Goal: Task Accomplishment & Management: Use online tool/utility

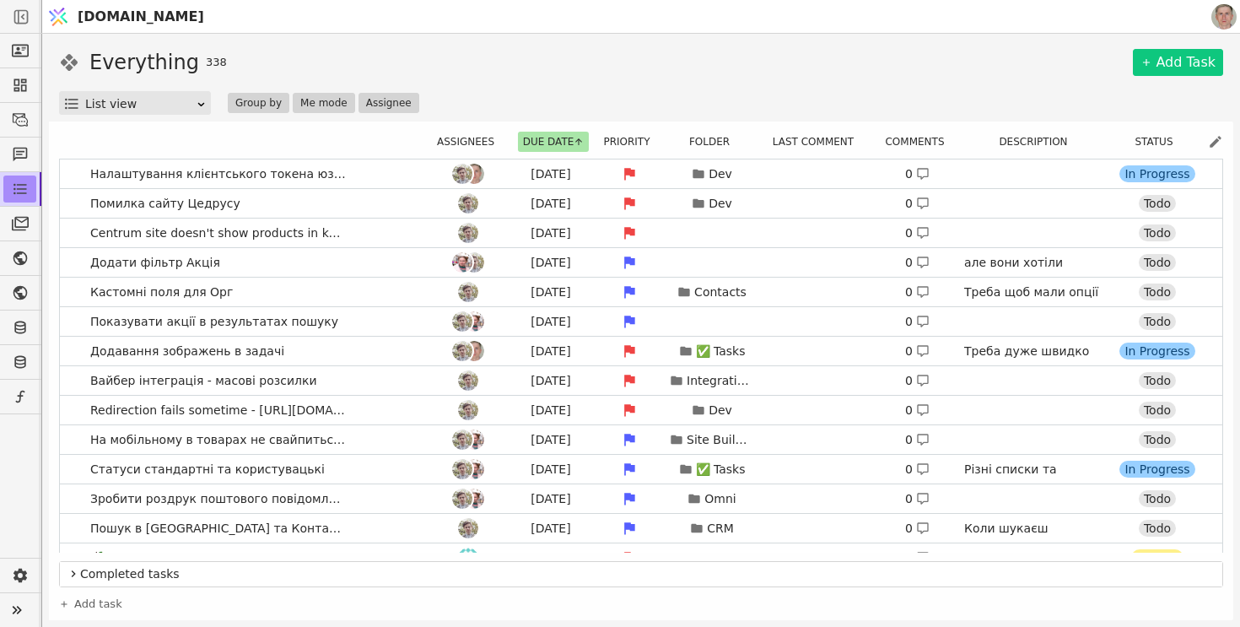
scroll to position [329, 0]
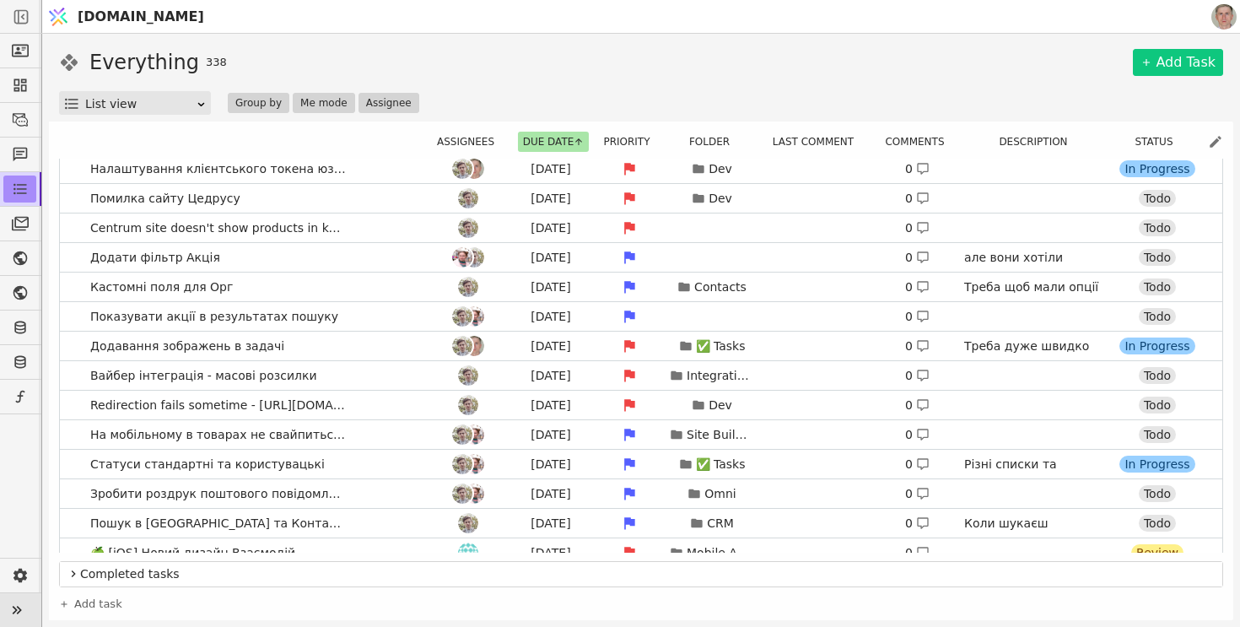
click at [19, 608] on icon at bounding box center [17, 610] width 9 height 8
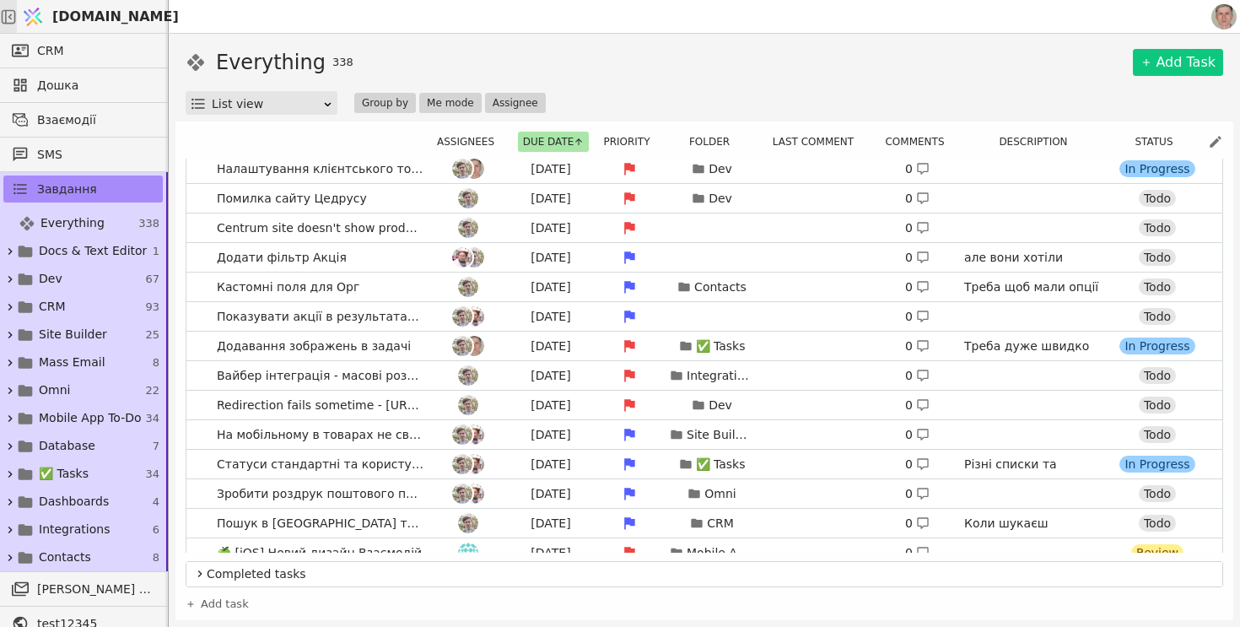
click at [17, 26] on div at bounding box center [8, 16] width 17 height 33
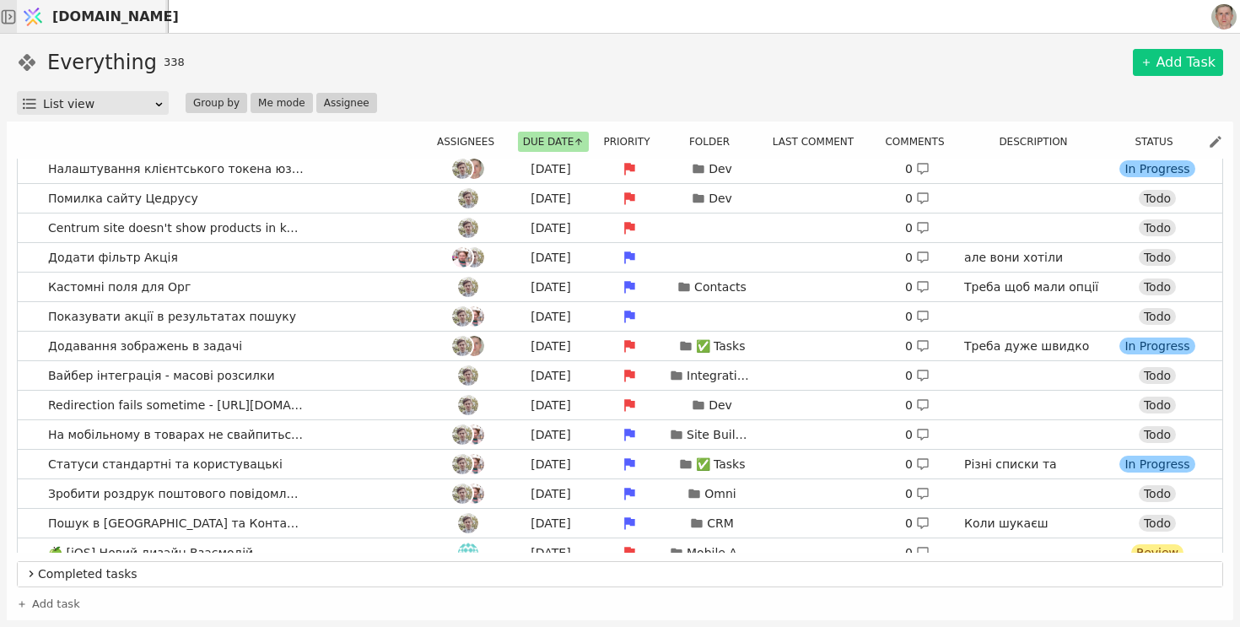
click at [17, 18] on icon at bounding box center [8, 16] width 17 height 17
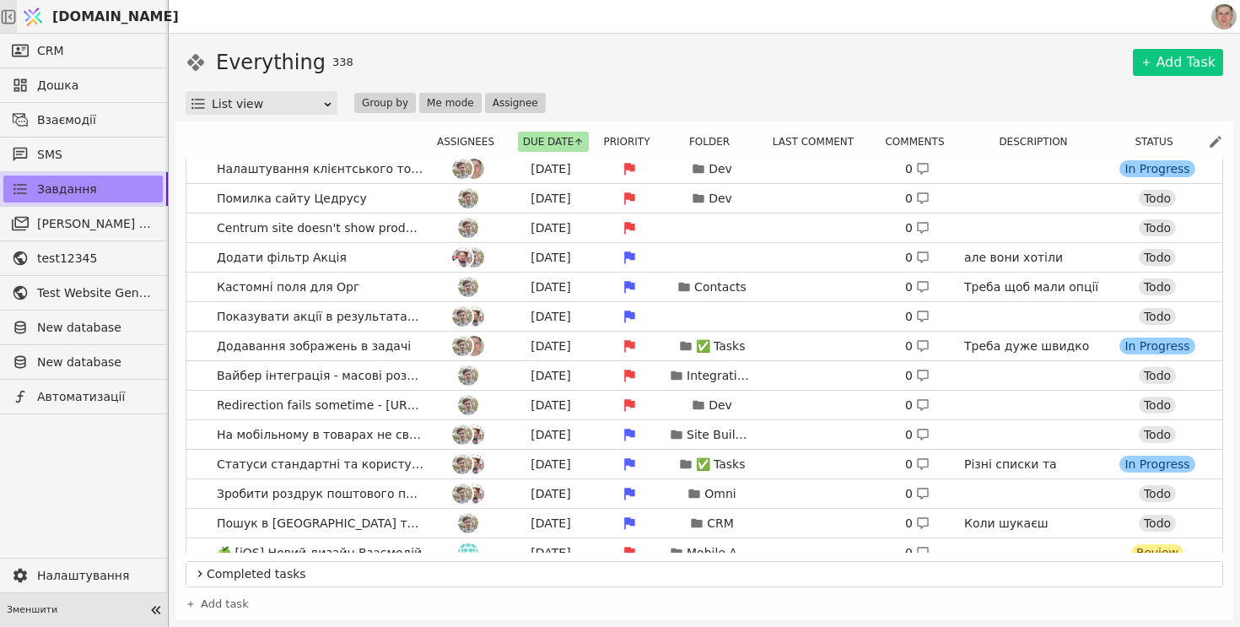
click at [156, 611] on icon at bounding box center [156, 610] width 24 height 24
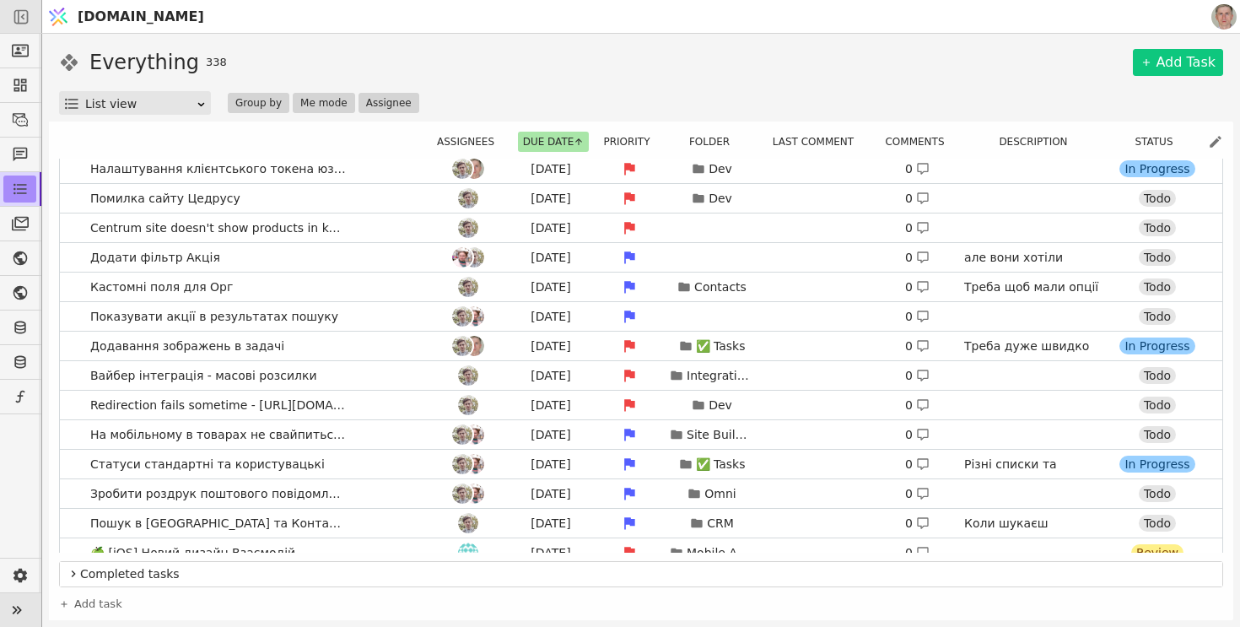
click at [24, 609] on icon at bounding box center [17, 610] width 24 height 24
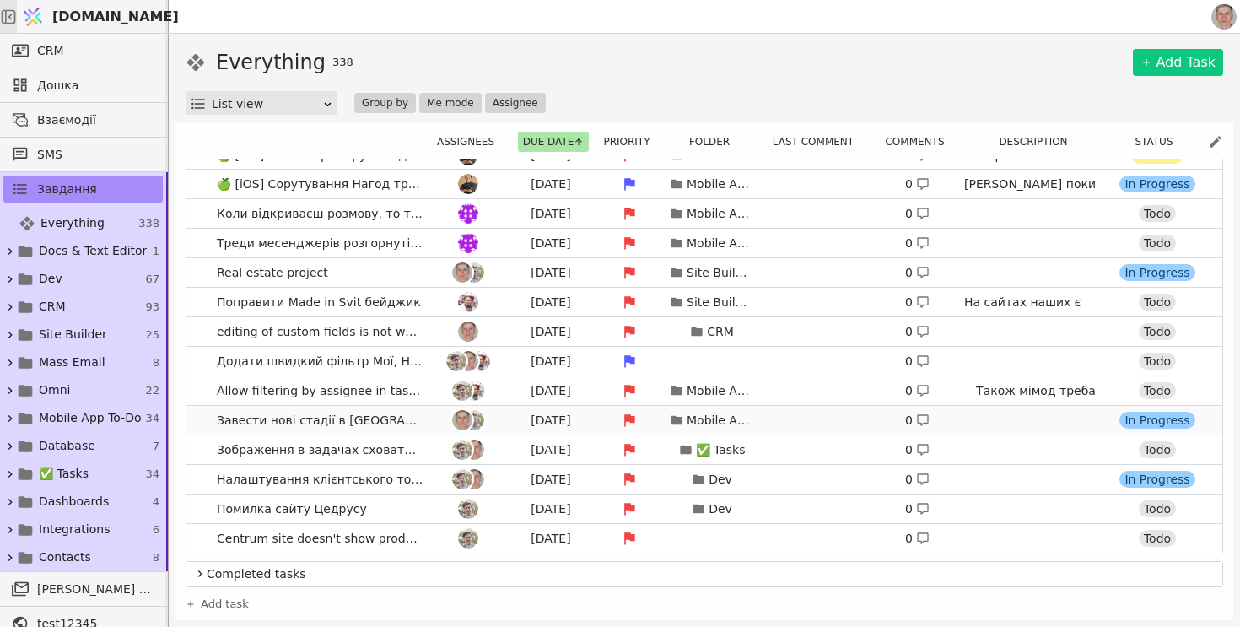
scroll to position [0, 0]
